Goal: Book appointment/travel/reservation

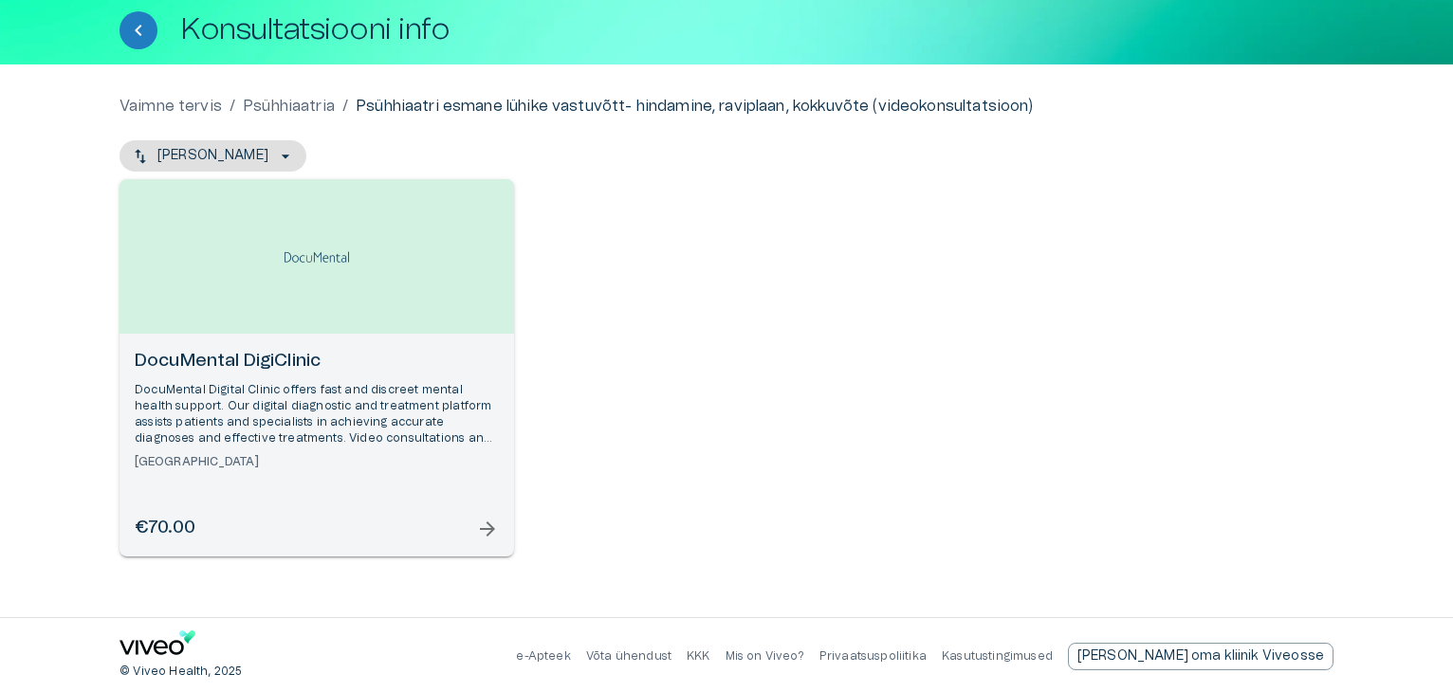
scroll to position [106, 0]
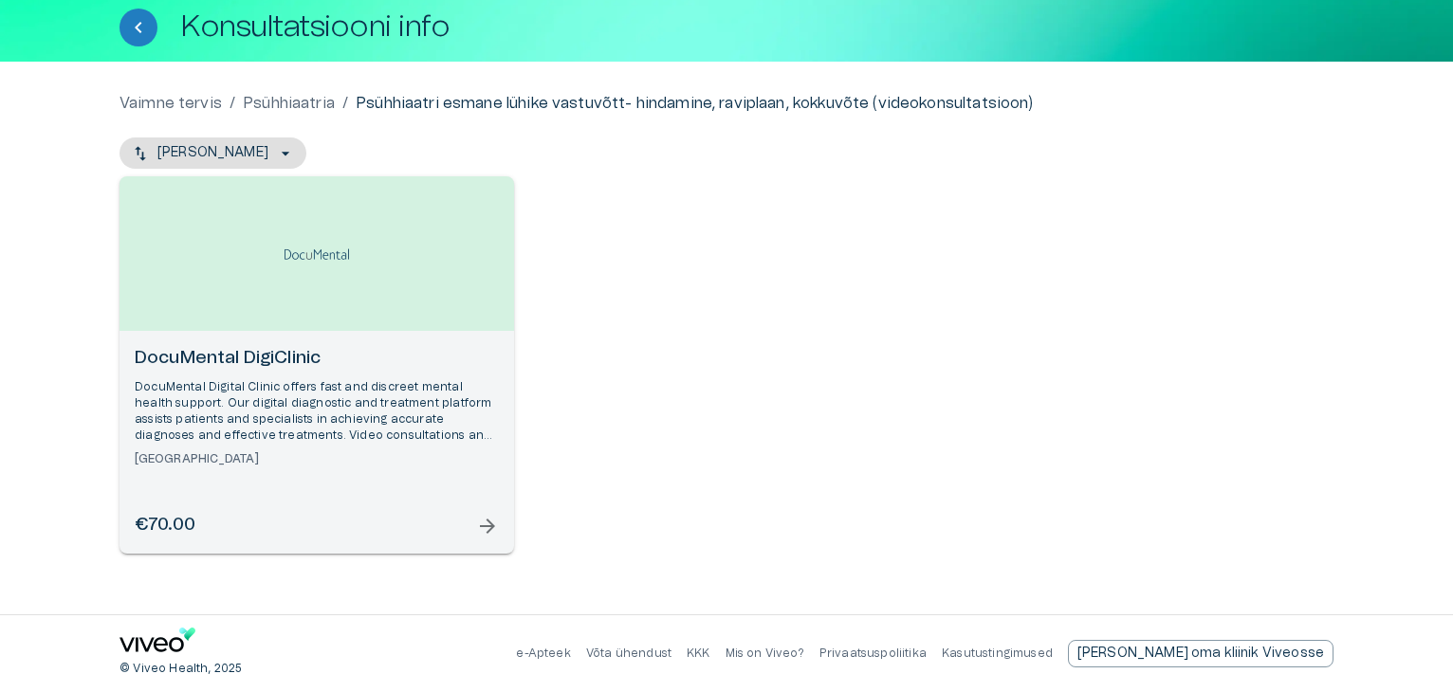
click at [357, 409] on p "DocuMental Digital Clinic offers fast and discreet mental health support. Our d…" at bounding box center [317, 411] width 364 height 65
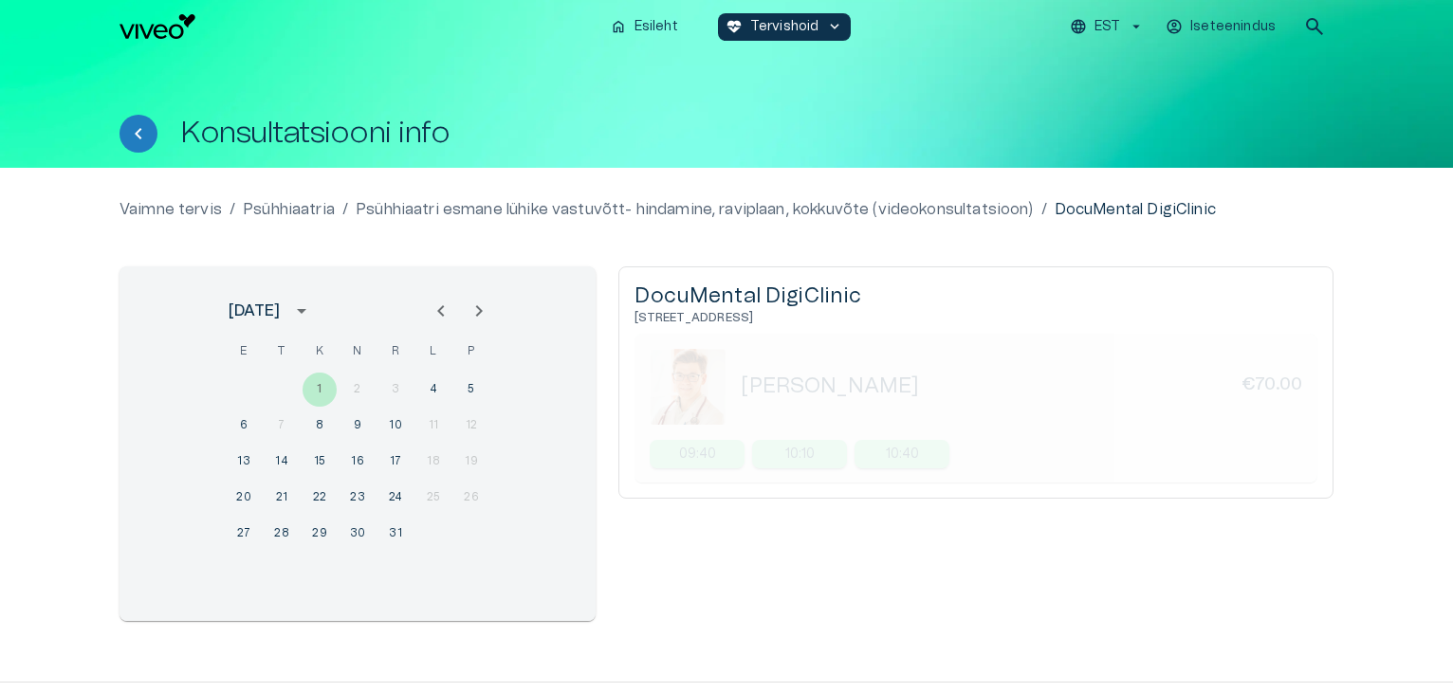
click at [437, 312] on icon "Previous month" at bounding box center [441, 311] width 23 height 23
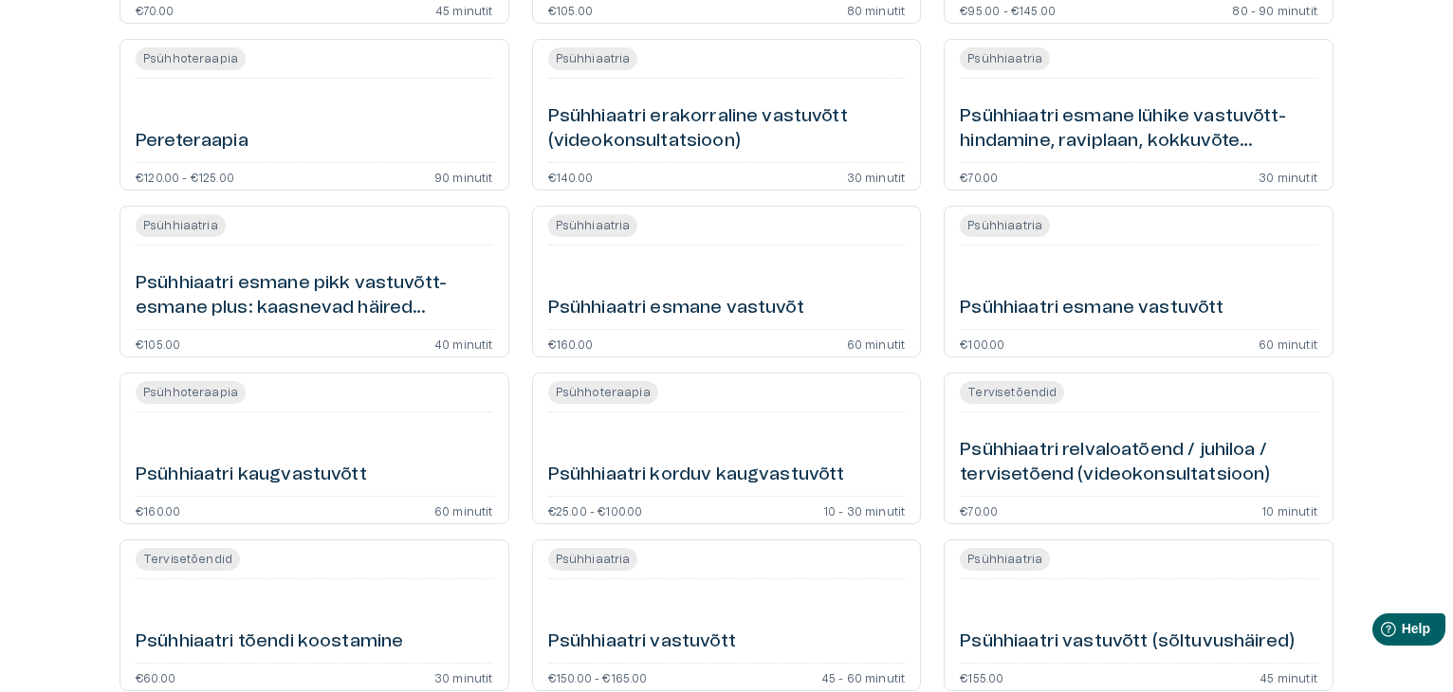
scroll to position [1246, 0]
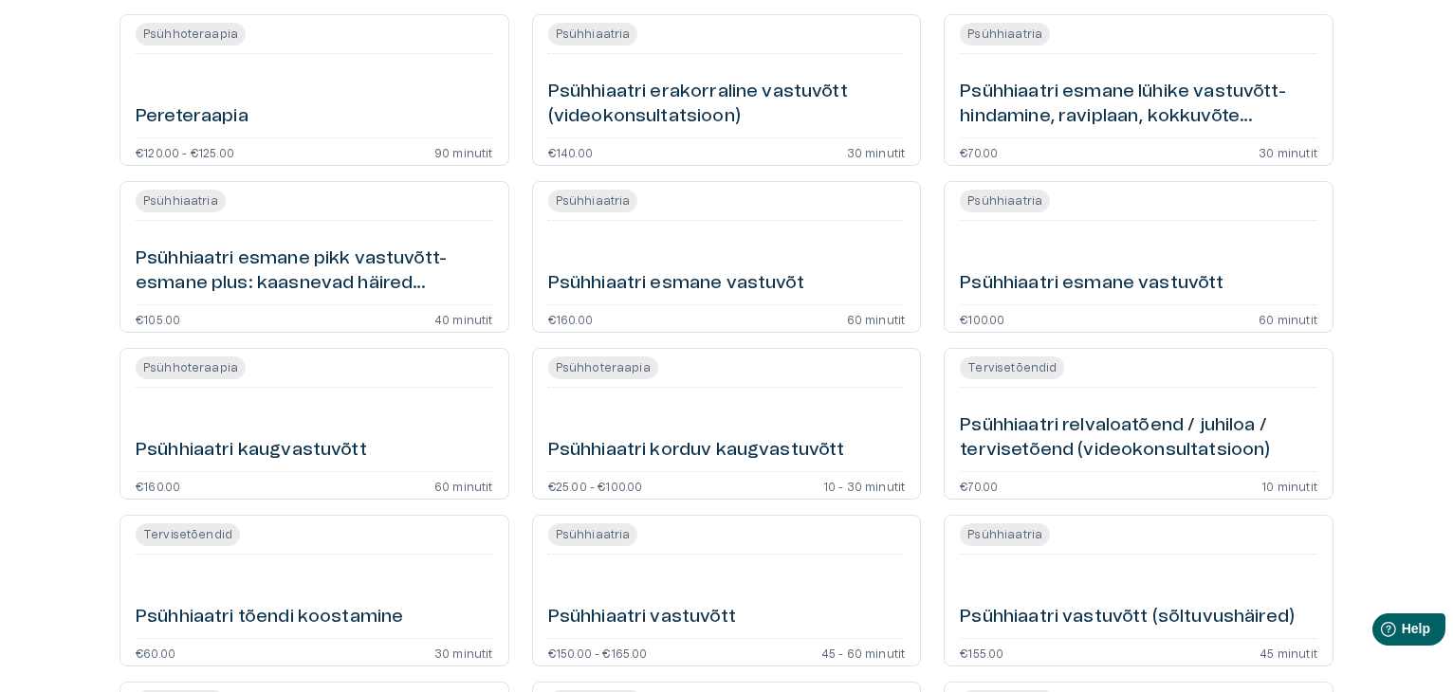
click at [733, 293] on h6 "Psühhiaatri esmane vastuvõt" at bounding box center [676, 284] width 256 height 26
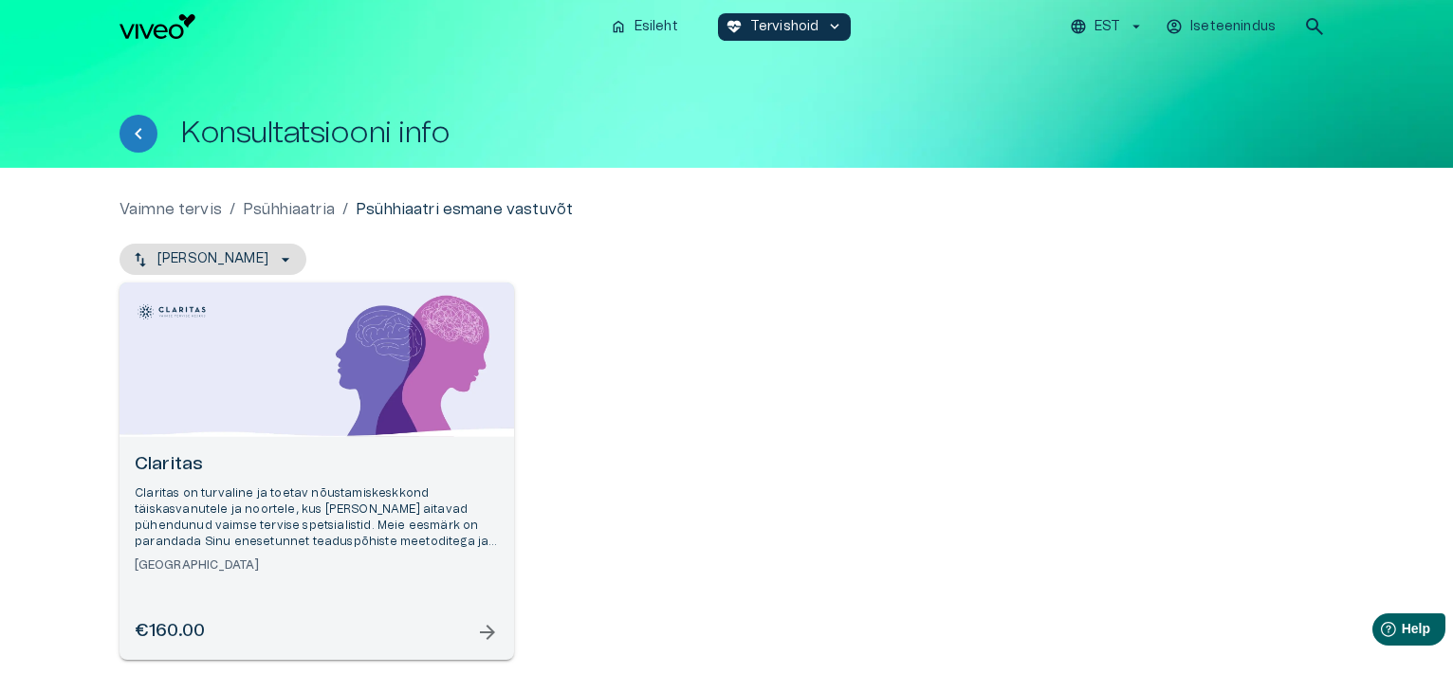
click at [461, 529] on p "Claritas on turvaline ja toetav nõustamiskeskkond täiskasvanutele ja noortele, …" at bounding box center [317, 518] width 364 height 65
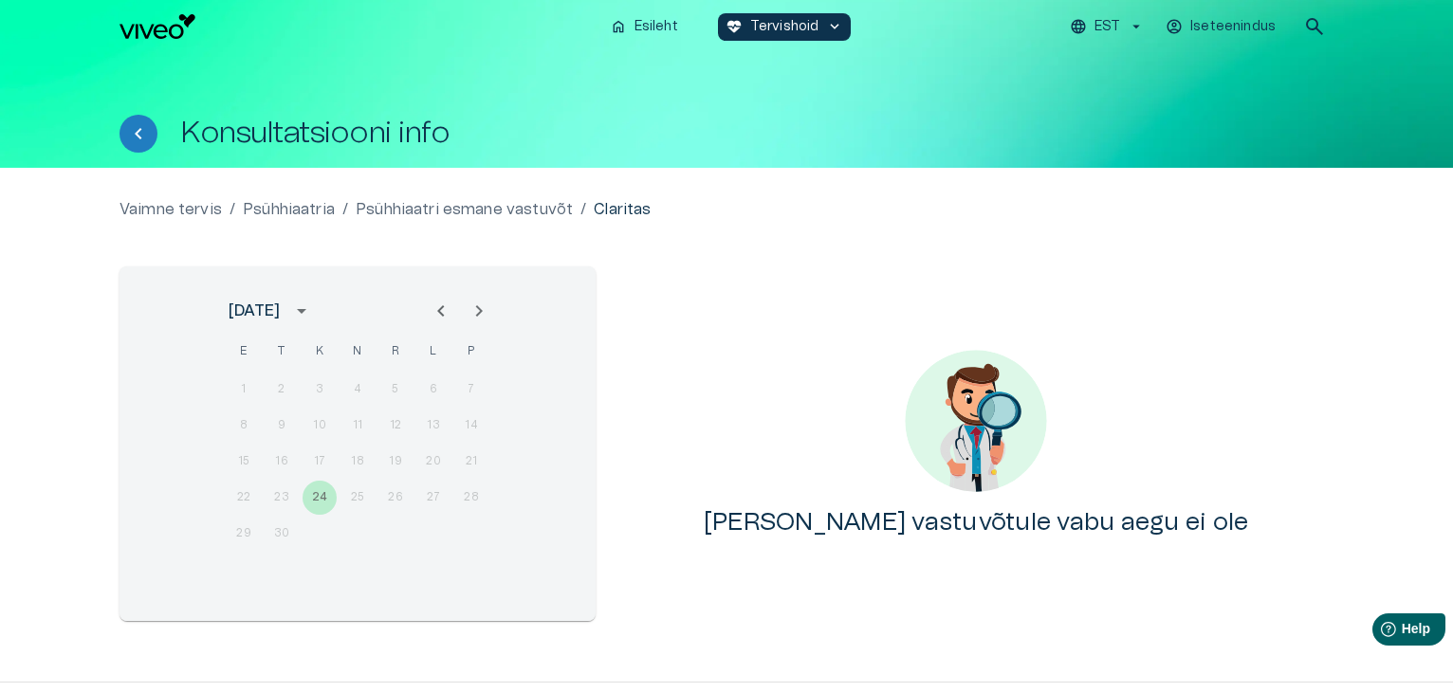
click at [471, 314] on icon "Next month" at bounding box center [478, 311] width 23 height 23
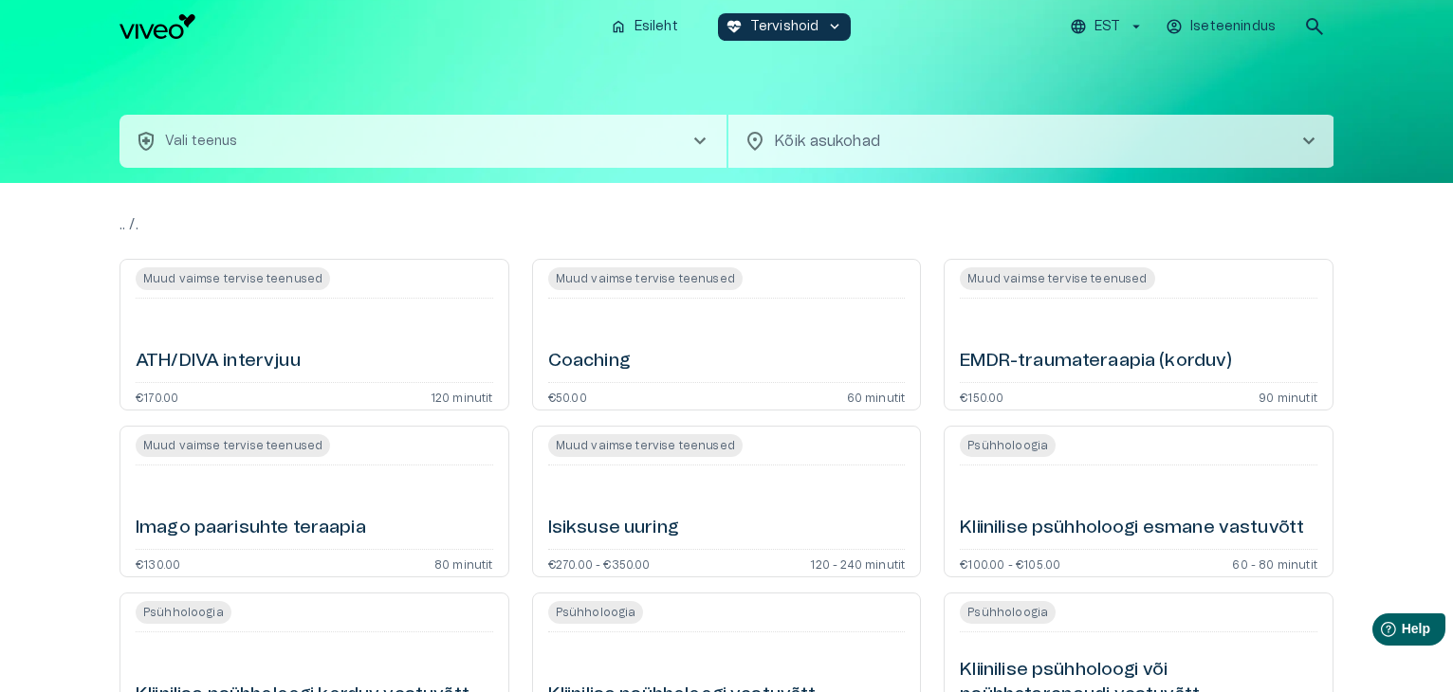
scroll to position [1376, 0]
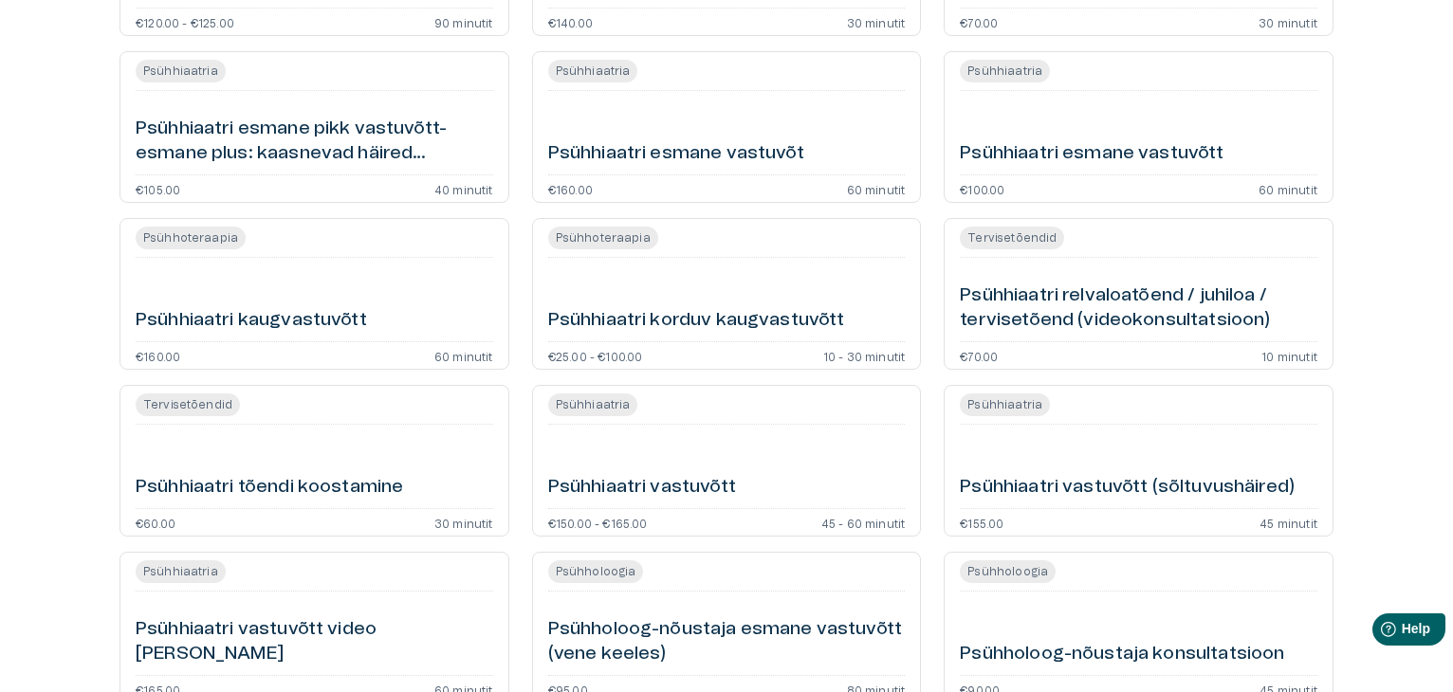
click at [1071, 491] on h6 "Psühhiaatri vastuvõtt (sõltuvushäired)" at bounding box center [1127, 488] width 335 height 26
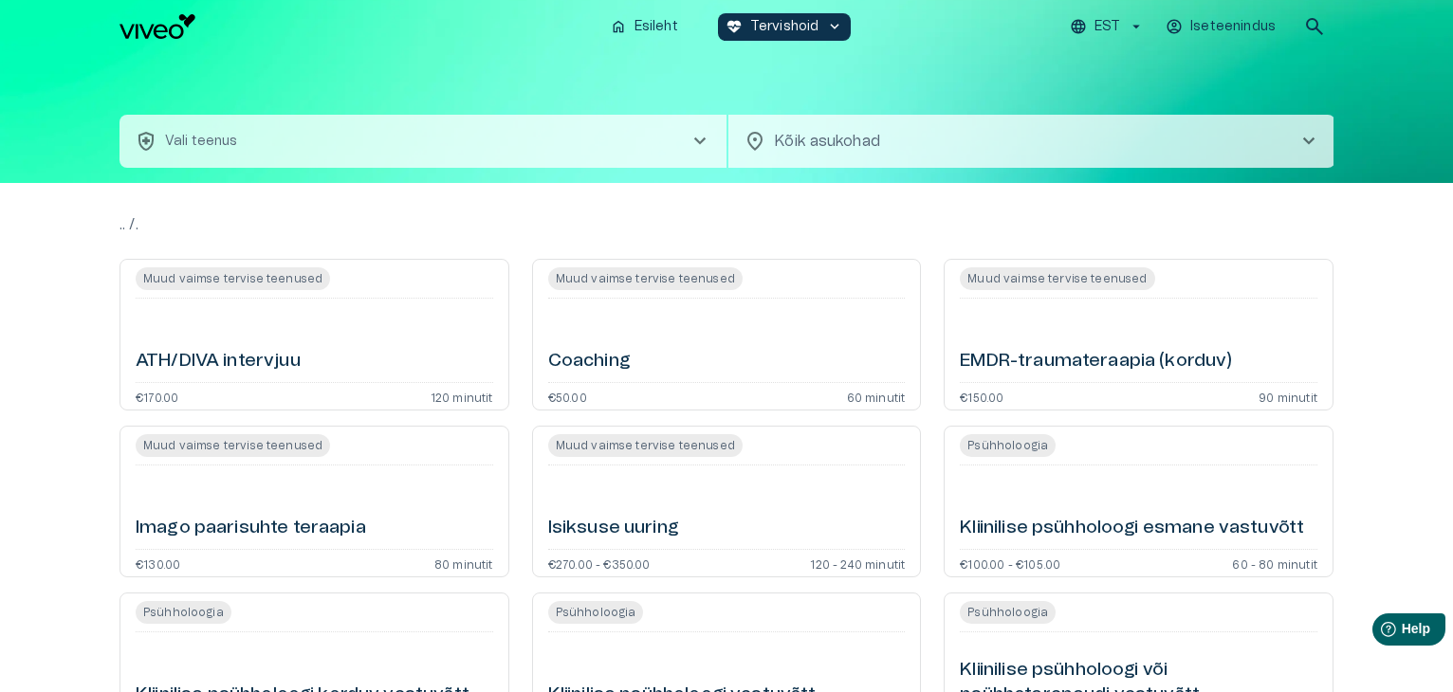
scroll to position [1506, 0]
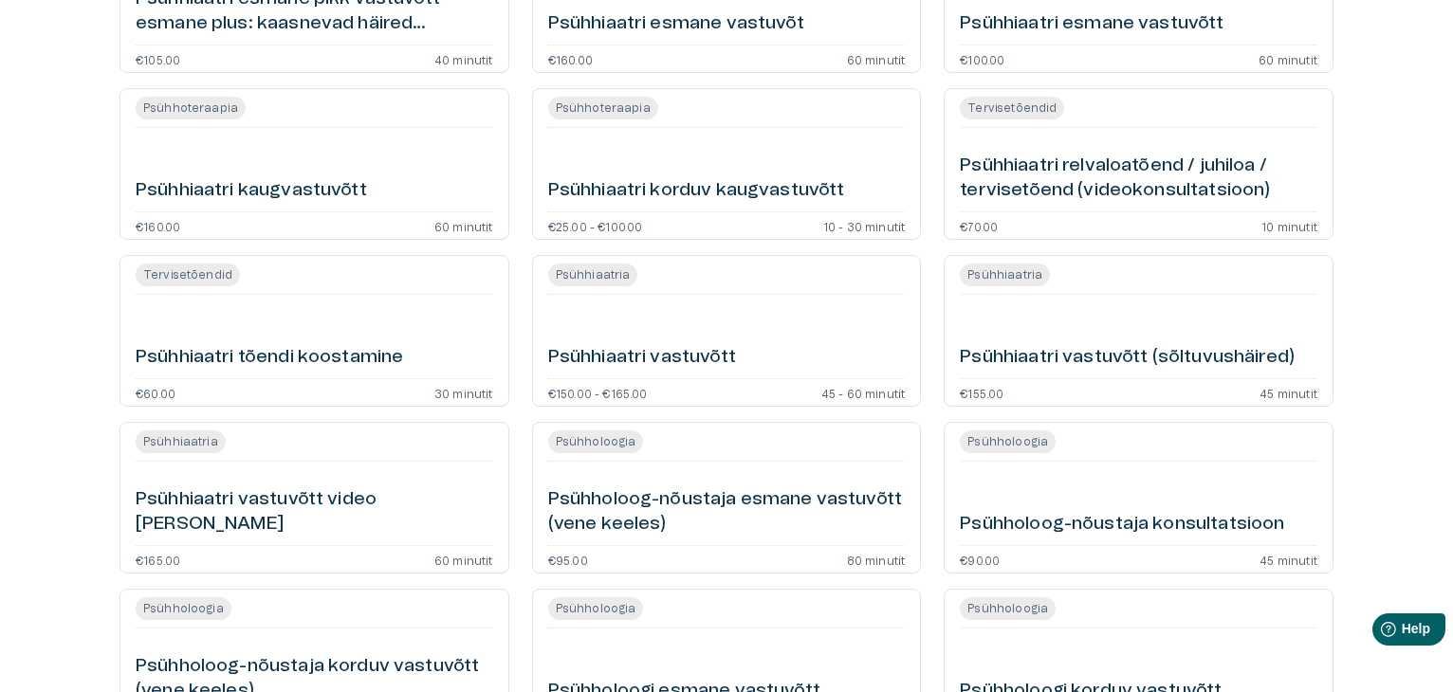
click at [1104, 24] on h6 "Psühhiaatri esmane vastuvõtt" at bounding box center [1092, 24] width 264 height 26
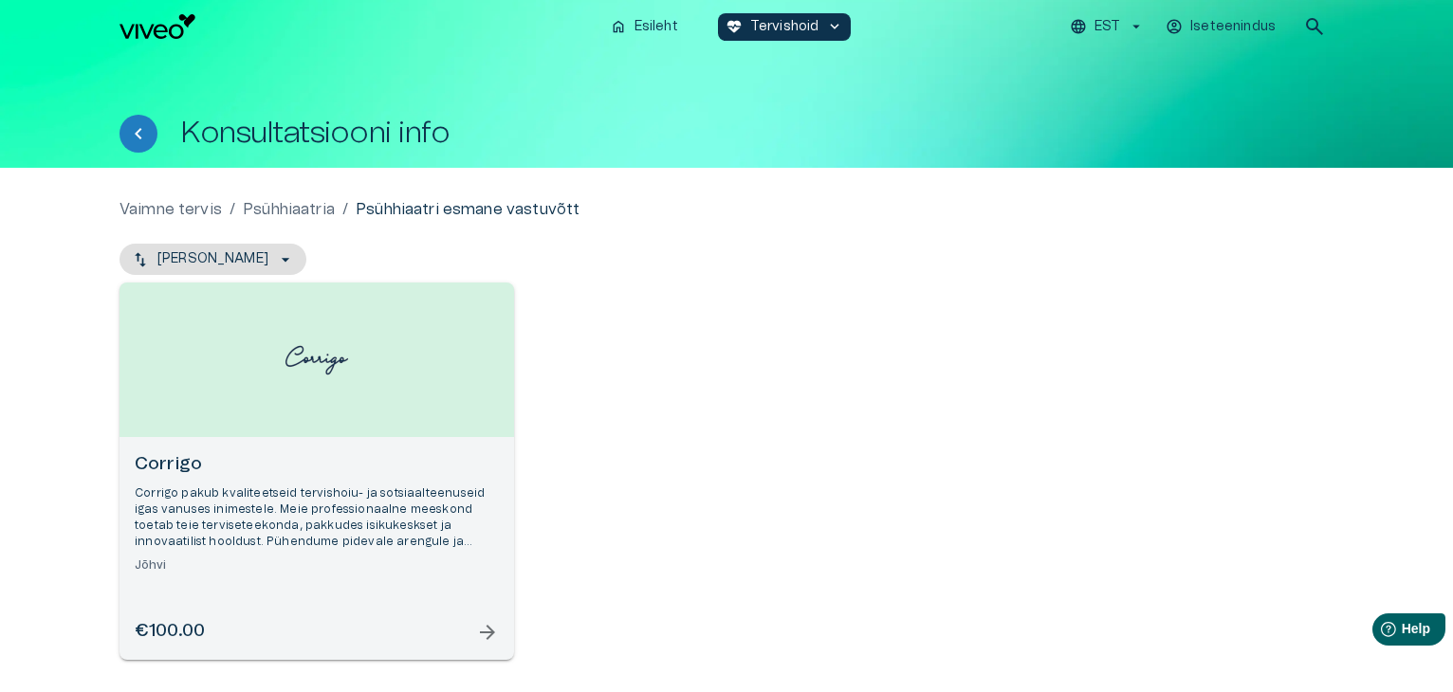
click at [321, 532] on p "Corrigo pakub kvaliteetseid tervishoiu- ja sotsiaalteenuseid igas vanuses inime…" at bounding box center [317, 518] width 364 height 65
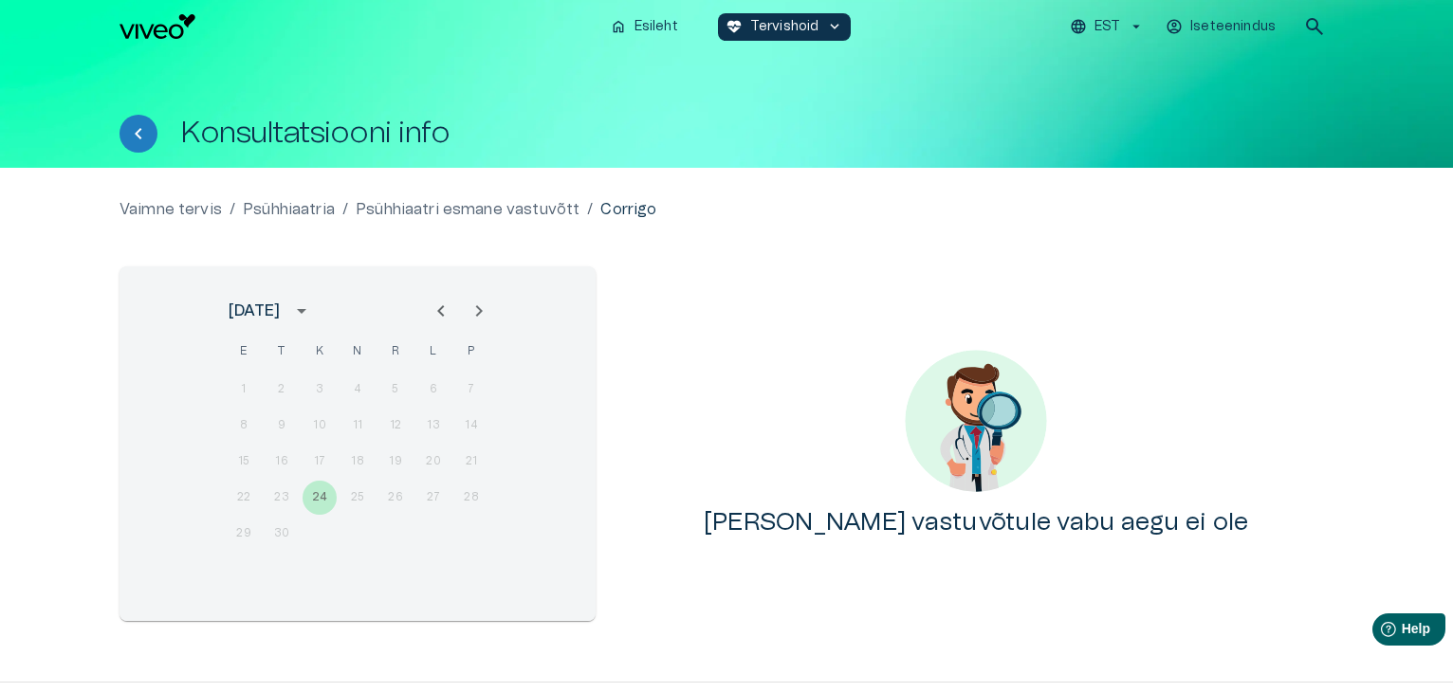
click at [474, 313] on icon "Next month" at bounding box center [478, 311] width 23 height 23
click at [311, 412] on div "8 9 10 11 12 13 14" at bounding box center [357, 426] width 303 height 34
click at [277, 385] on div "1 2 3 4 5 6 7" at bounding box center [357, 390] width 303 height 34
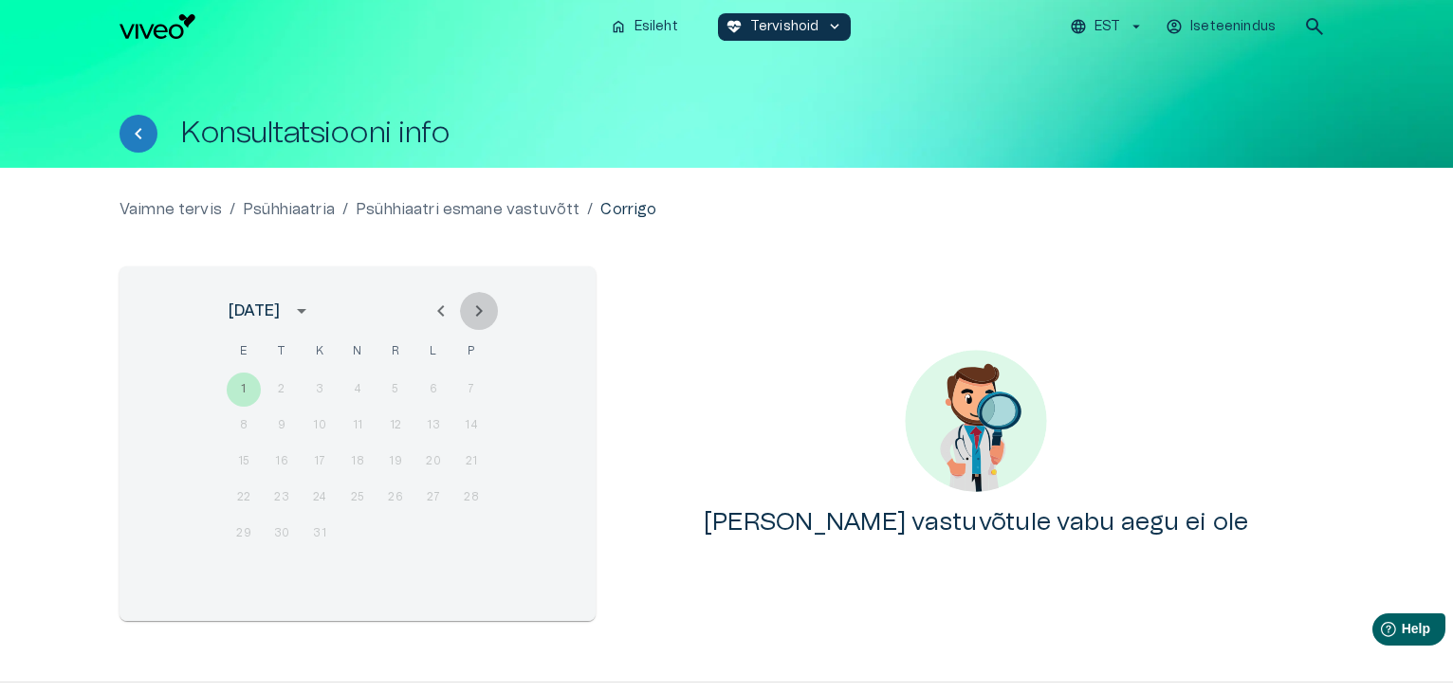
click at [479, 310] on icon "Next month" at bounding box center [478, 311] width 23 height 23
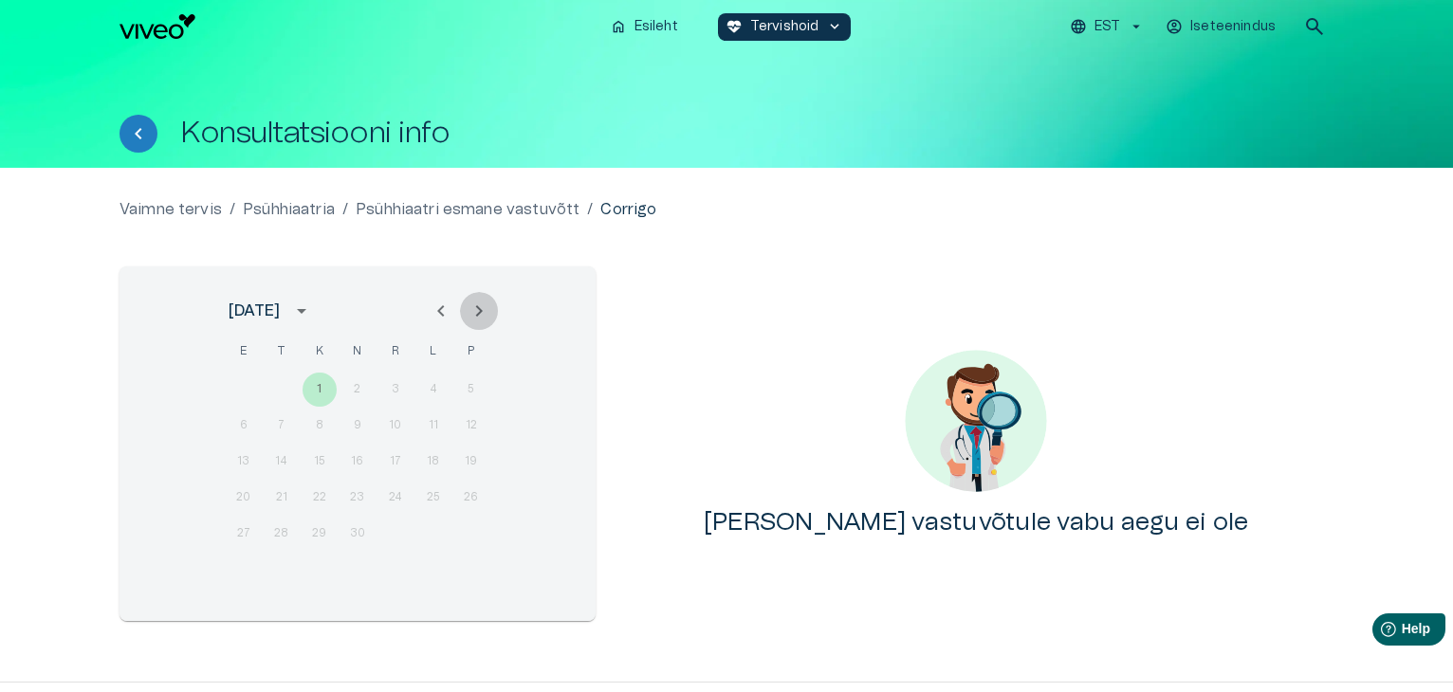
click at [479, 310] on icon "Next month" at bounding box center [478, 311] width 23 height 23
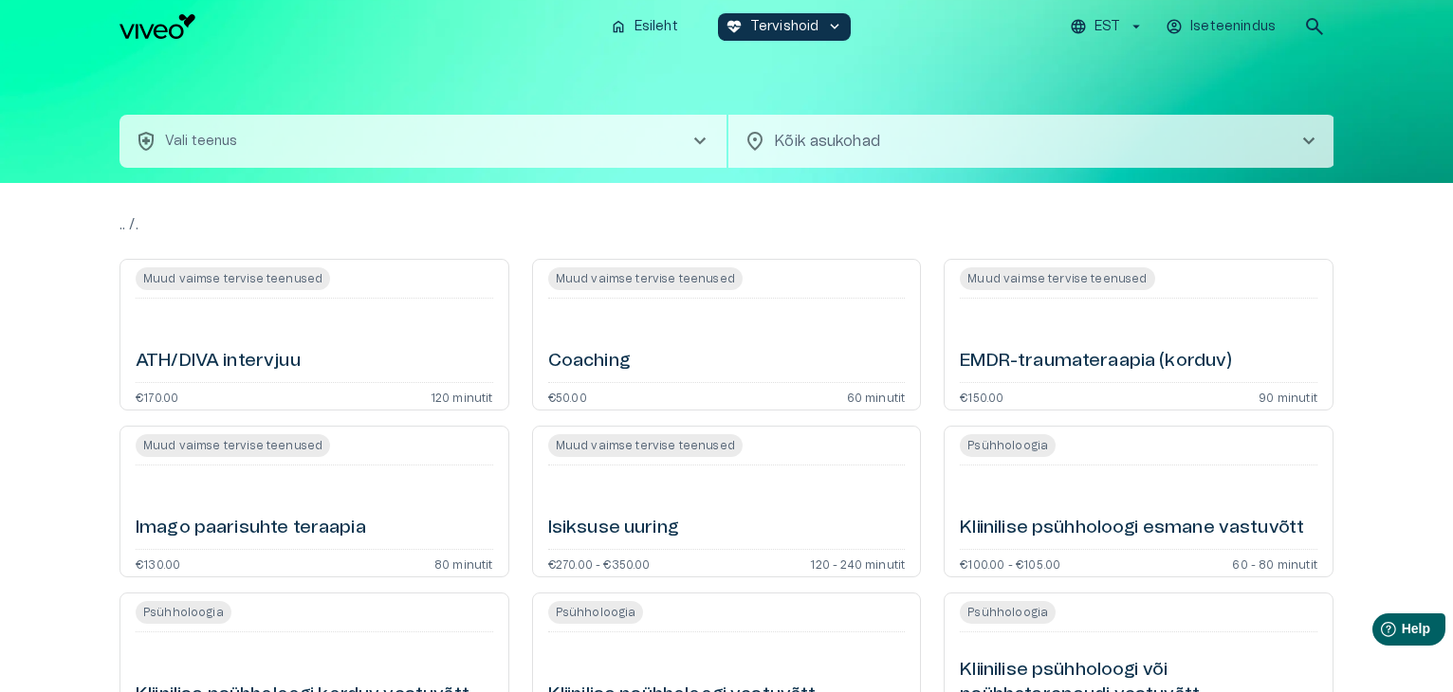
scroll to position [1635, 0]
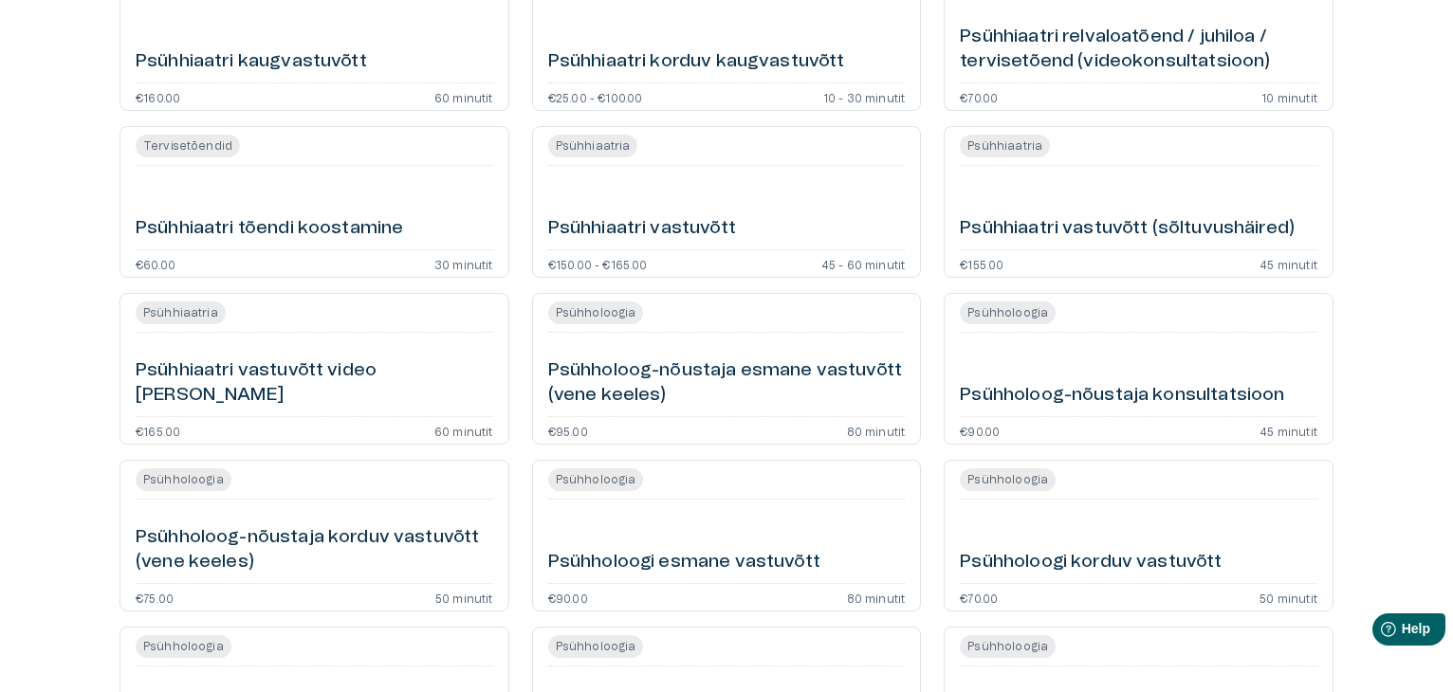
click at [394, 395] on h6 "Psühhiaatri vastuvõtt video [PERSON_NAME]" at bounding box center [314, 383] width 357 height 50
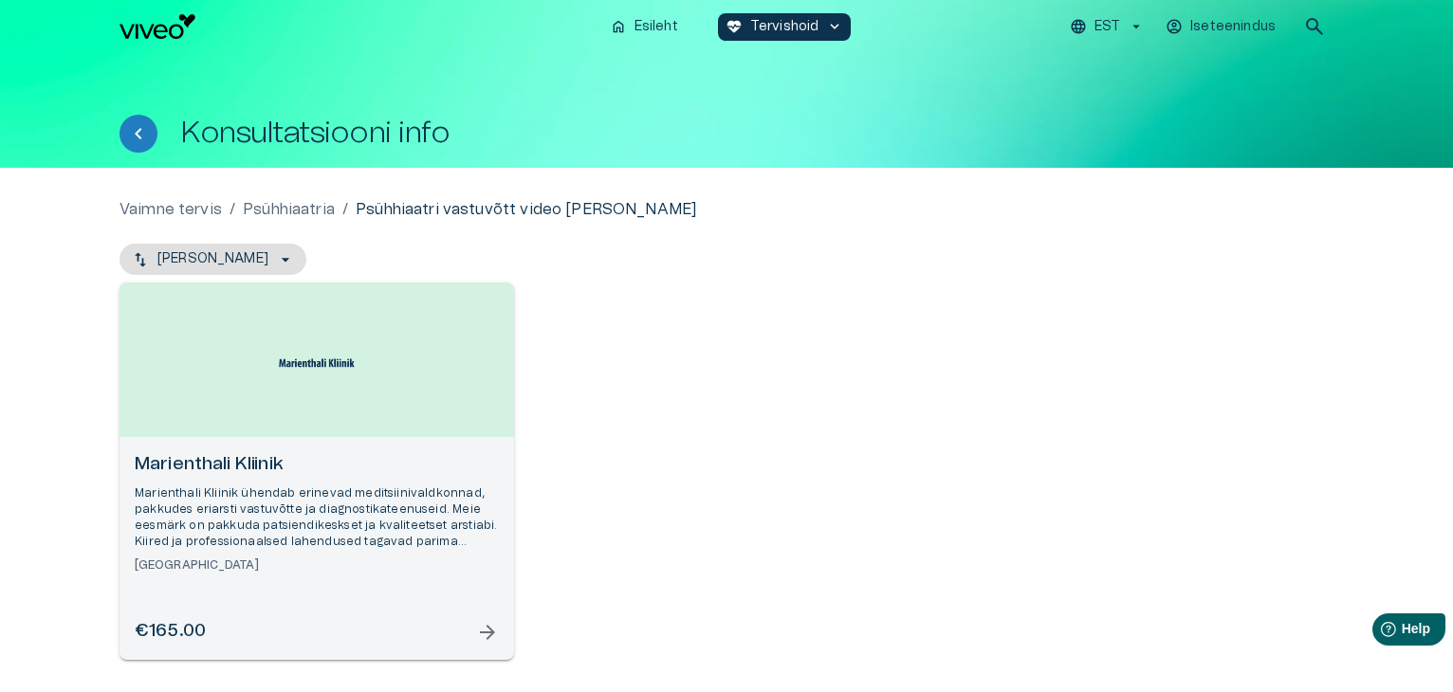
click at [342, 502] on p "Marienthali Kliinik ühendab erinevad meditsiinivaldkonnad, pakkudes eriarsti va…" at bounding box center [317, 518] width 364 height 65
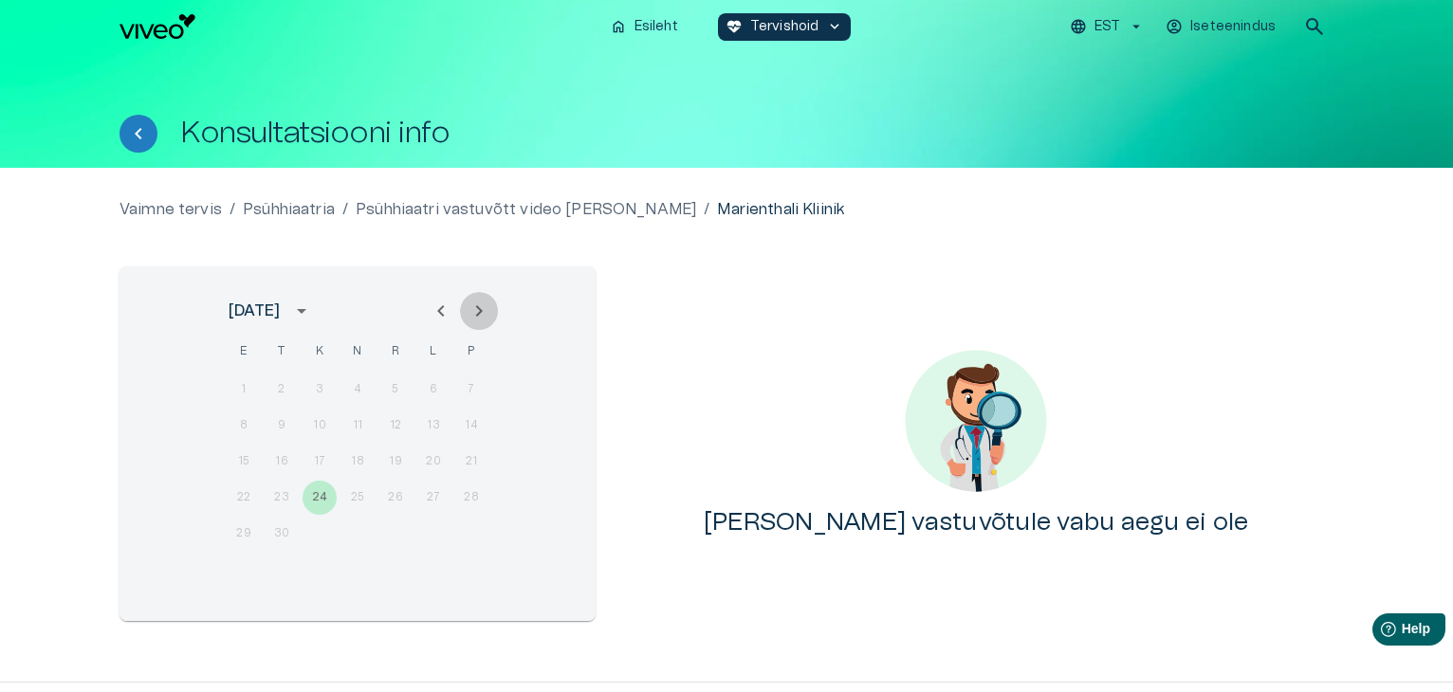
click at [489, 301] on icon "Next month" at bounding box center [478, 311] width 23 height 23
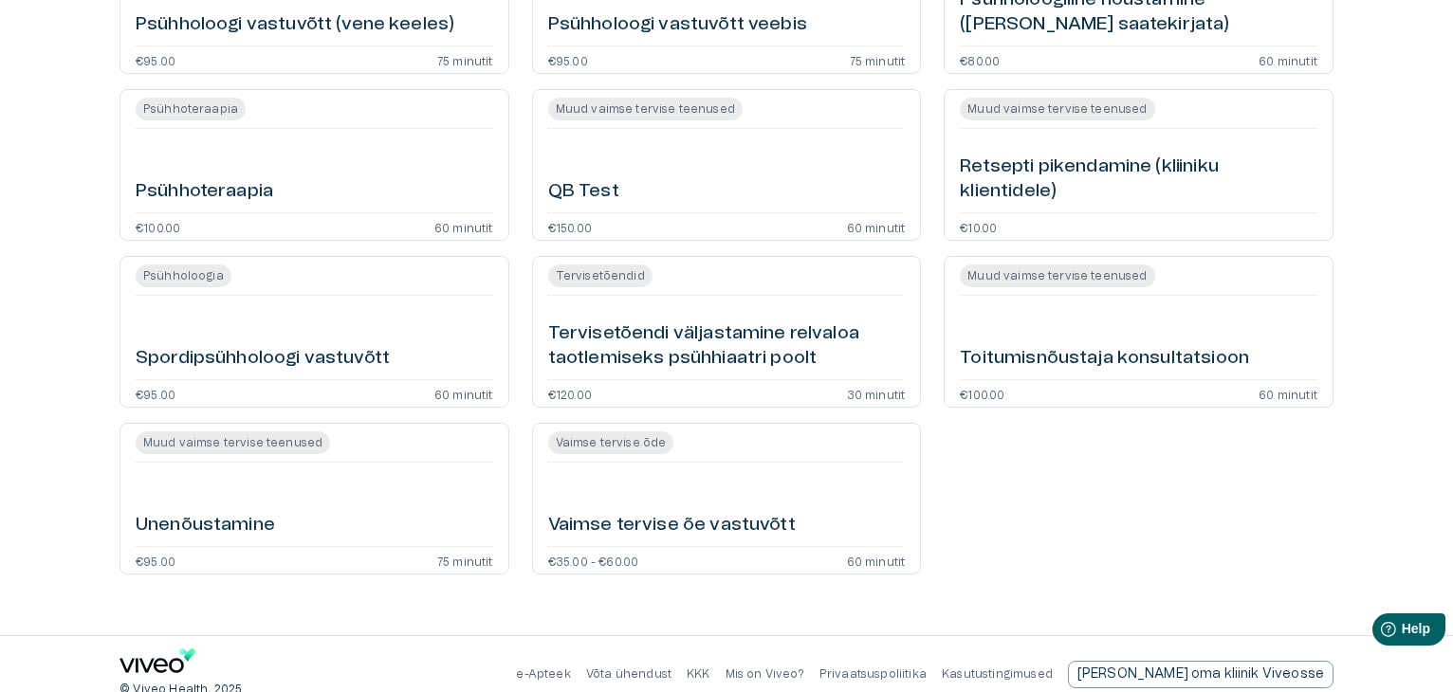
scroll to position [2527, 0]
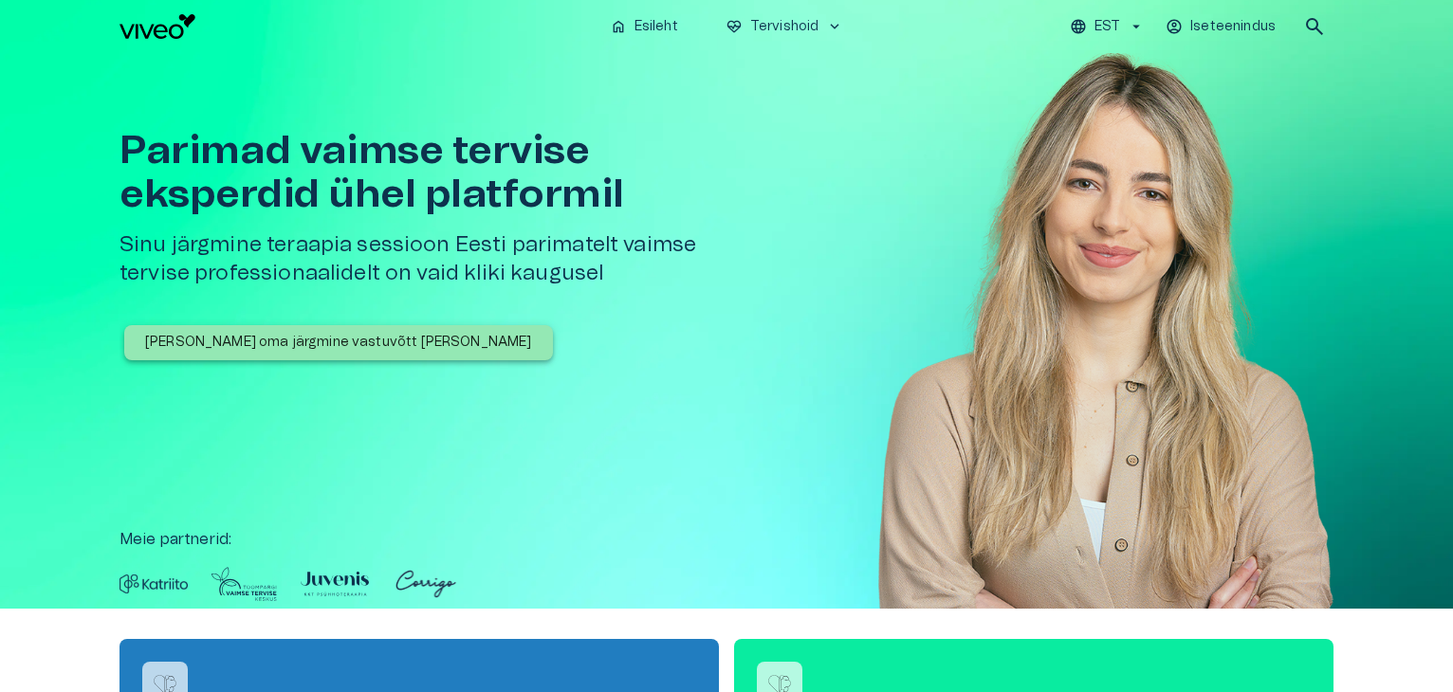
click at [334, 347] on p "[PERSON_NAME] oma järgmine vastuvõtt [PERSON_NAME]" at bounding box center [338, 343] width 387 height 20
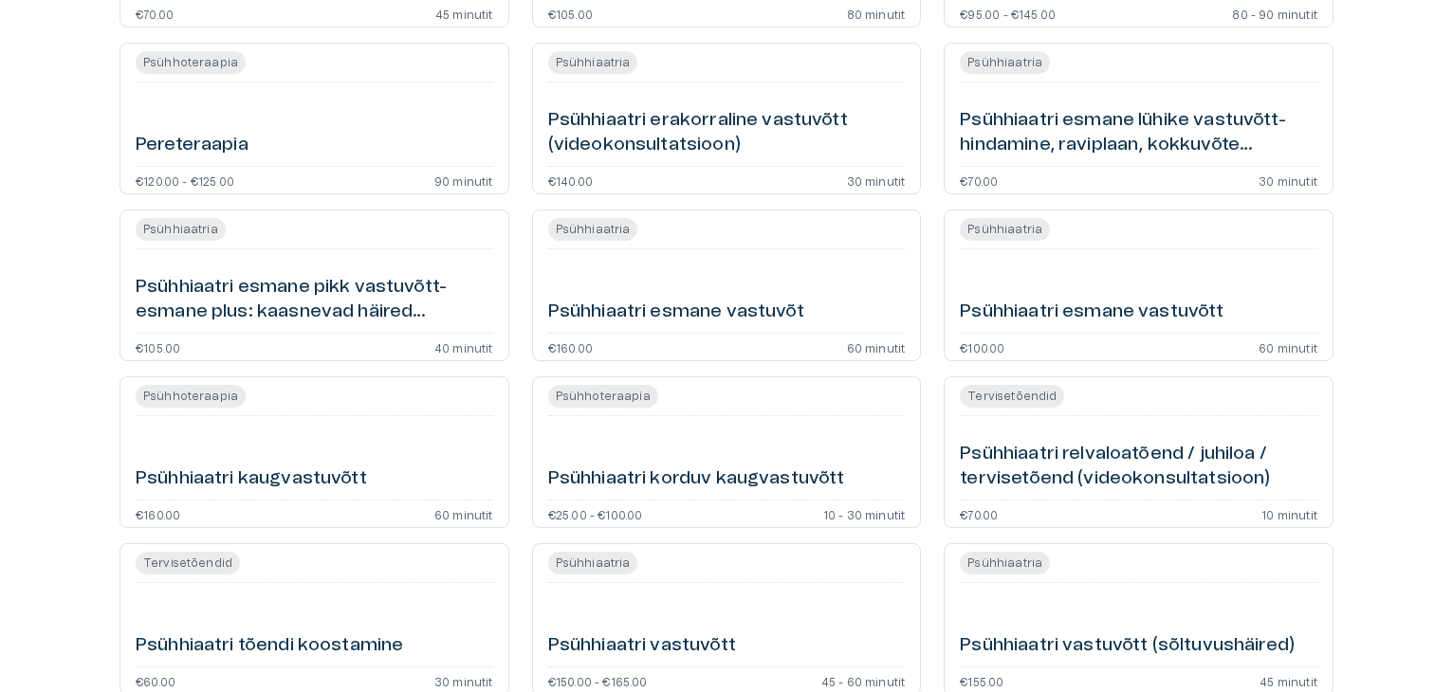
scroll to position [1225, 0]
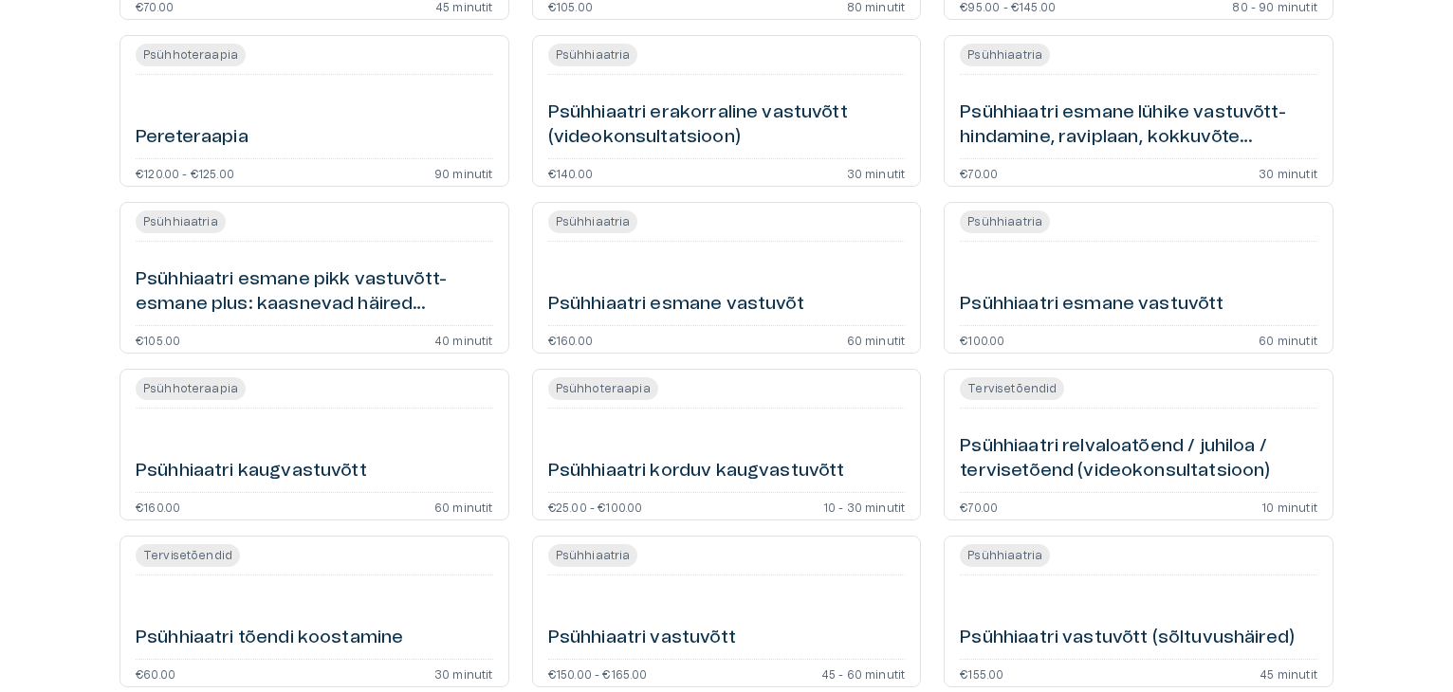
click at [754, 304] on h6 "Psühhiaatri esmane vastuvõt" at bounding box center [676, 305] width 256 height 26
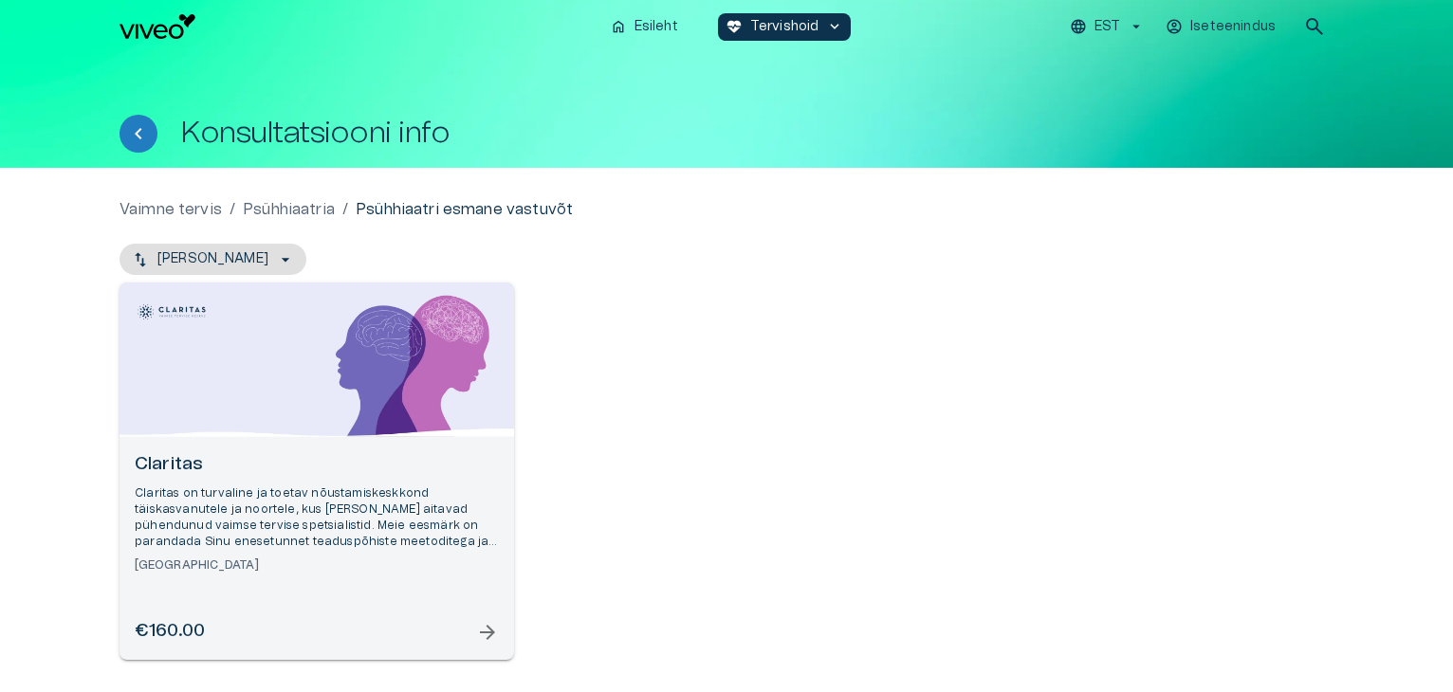
click at [187, 524] on p "Claritas on turvaline ja toetav nõustamiskeskkond täiskasvanutele ja noortele, …" at bounding box center [317, 518] width 364 height 65
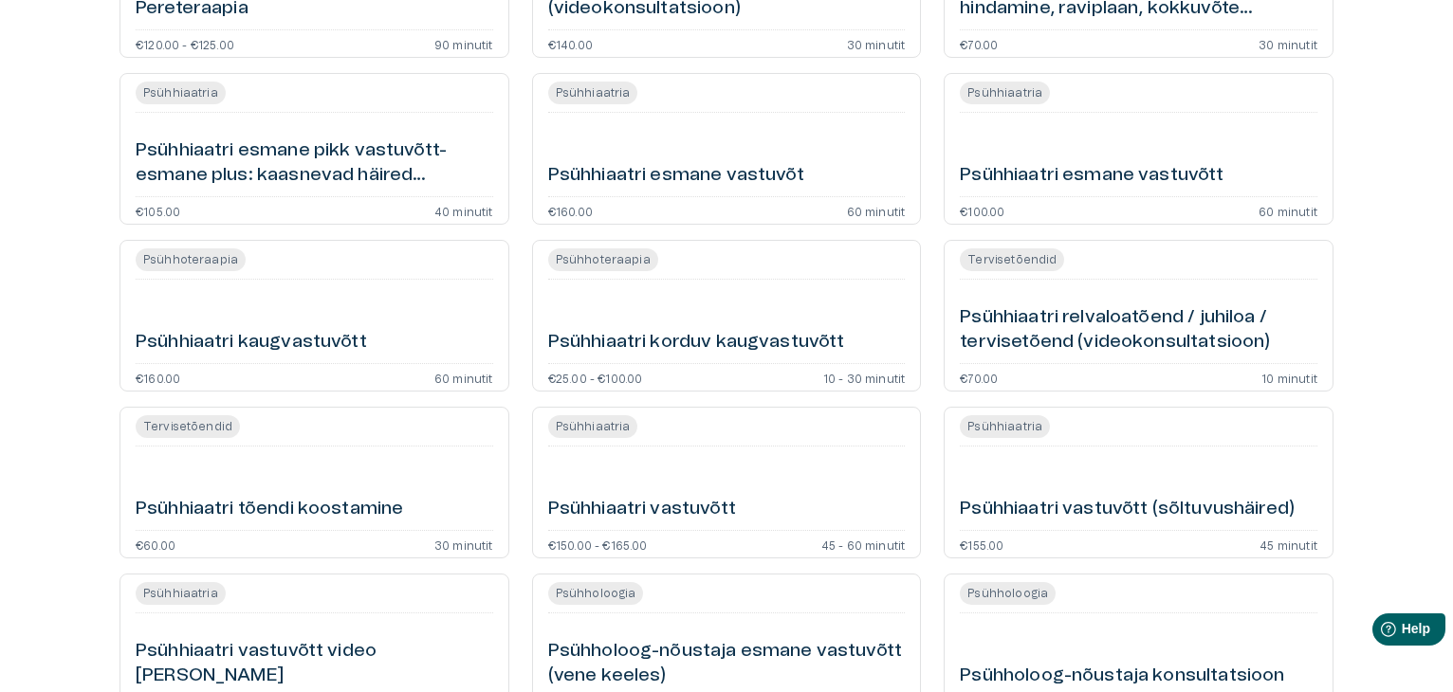
scroll to position [749, 0]
